Goal: Browse casually

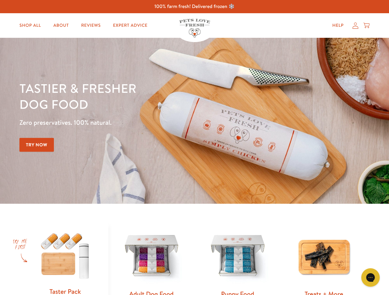
click at [194, 148] on div "Tastier & fresher dog food Zero preservatives. 100% natural. Try Now" at bounding box center [135, 120] width 233 height 81
click at [370, 278] on icon "Gorgias live chat" at bounding box center [370, 278] width 6 height 6
